Goal: Use online tool/utility: Utilize a website feature to perform a specific function

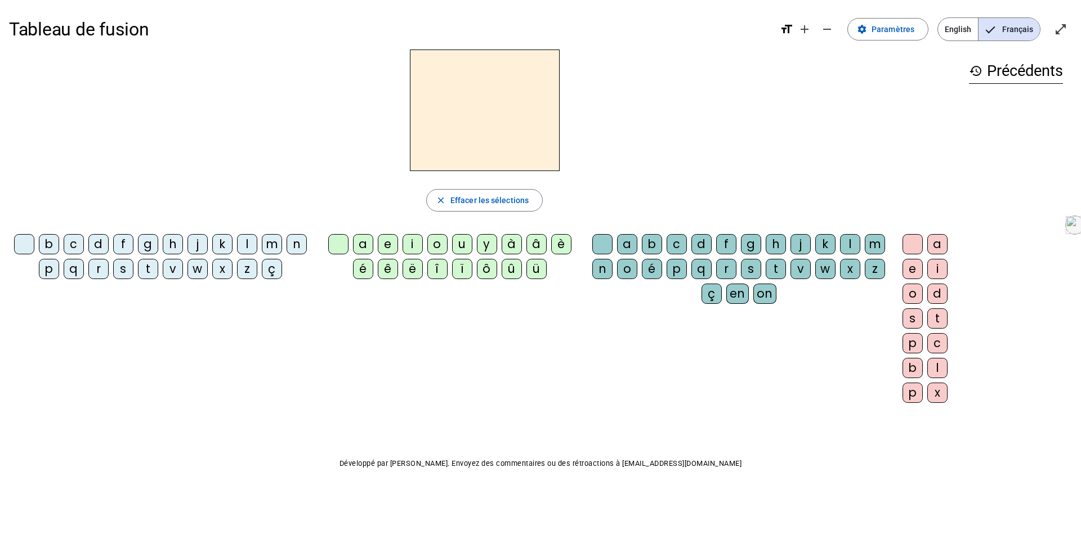
click at [120, 269] on div "s" at bounding box center [123, 269] width 20 height 20
click at [357, 238] on div "a" at bounding box center [363, 244] width 20 height 20
click at [678, 248] on div "c" at bounding box center [677, 244] width 20 height 20
click at [150, 267] on div "t" at bounding box center [148, 269] width 20 height 20
click at [601, 239] on div at bounding box center [602, 244] width 20 height 20
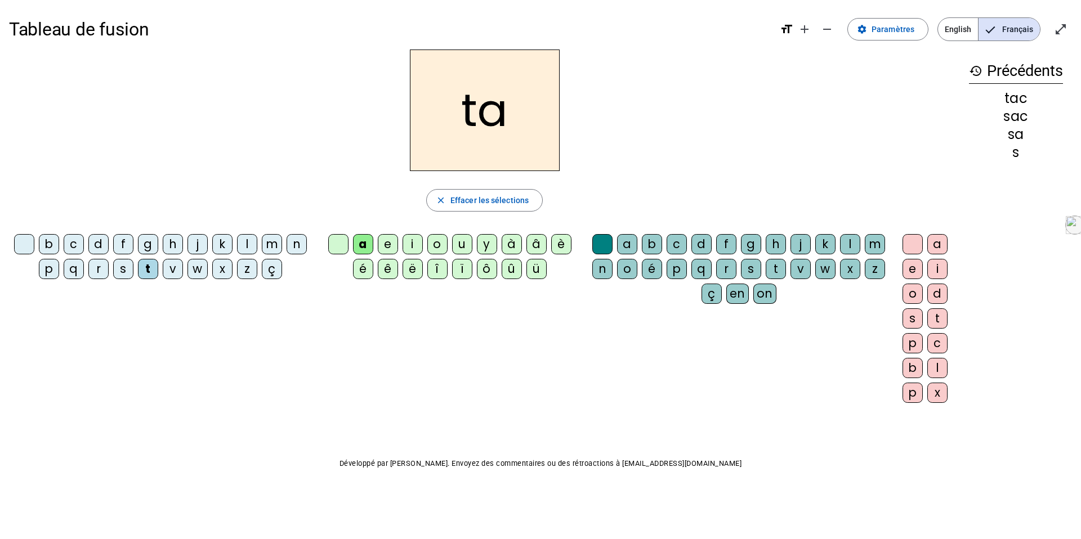
click at [273, 241] on div "m" at bounding box center [272, 244] width 20 height 20
click at [243, 243] on div "l" at bounding box center [247, 244] width 20 height 20
click at [388, 243] on div "e" at bounding box center [388, 244] width 20 height 20
click at [92, 243] on div "d" at bounding box center [98, 244] width 20 height 20
click at [454, 242] on div "u" at bounding box center [462, 244] width 20 height 20
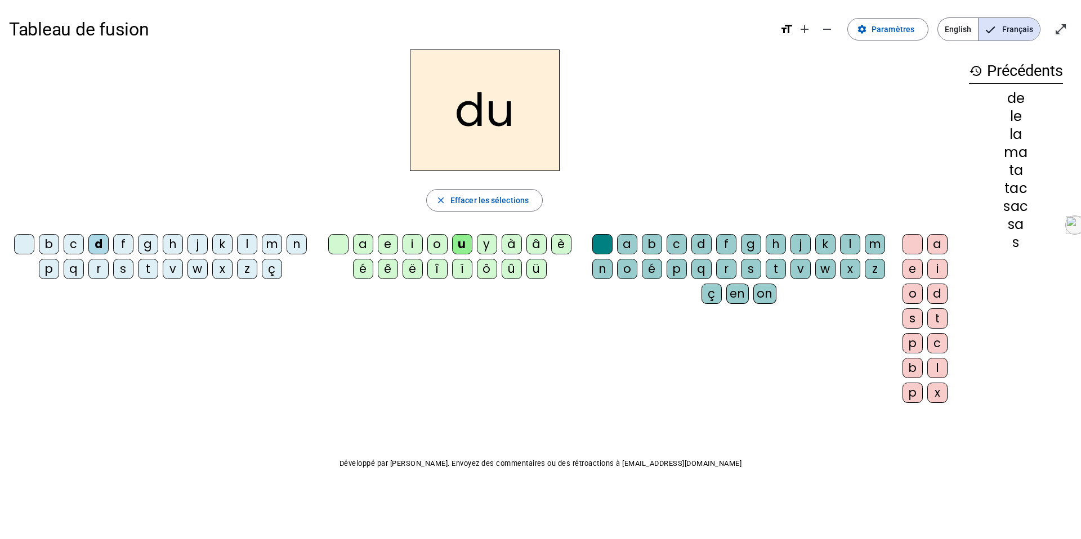
click at [122, 269] on div "s" at bounding box center [123, 269] width 20 height 20
click at [724, 261] on div "r" at bounding box center [726, 269] width 20 height 20
